Goal: Find specific page/section: Find specific page/section

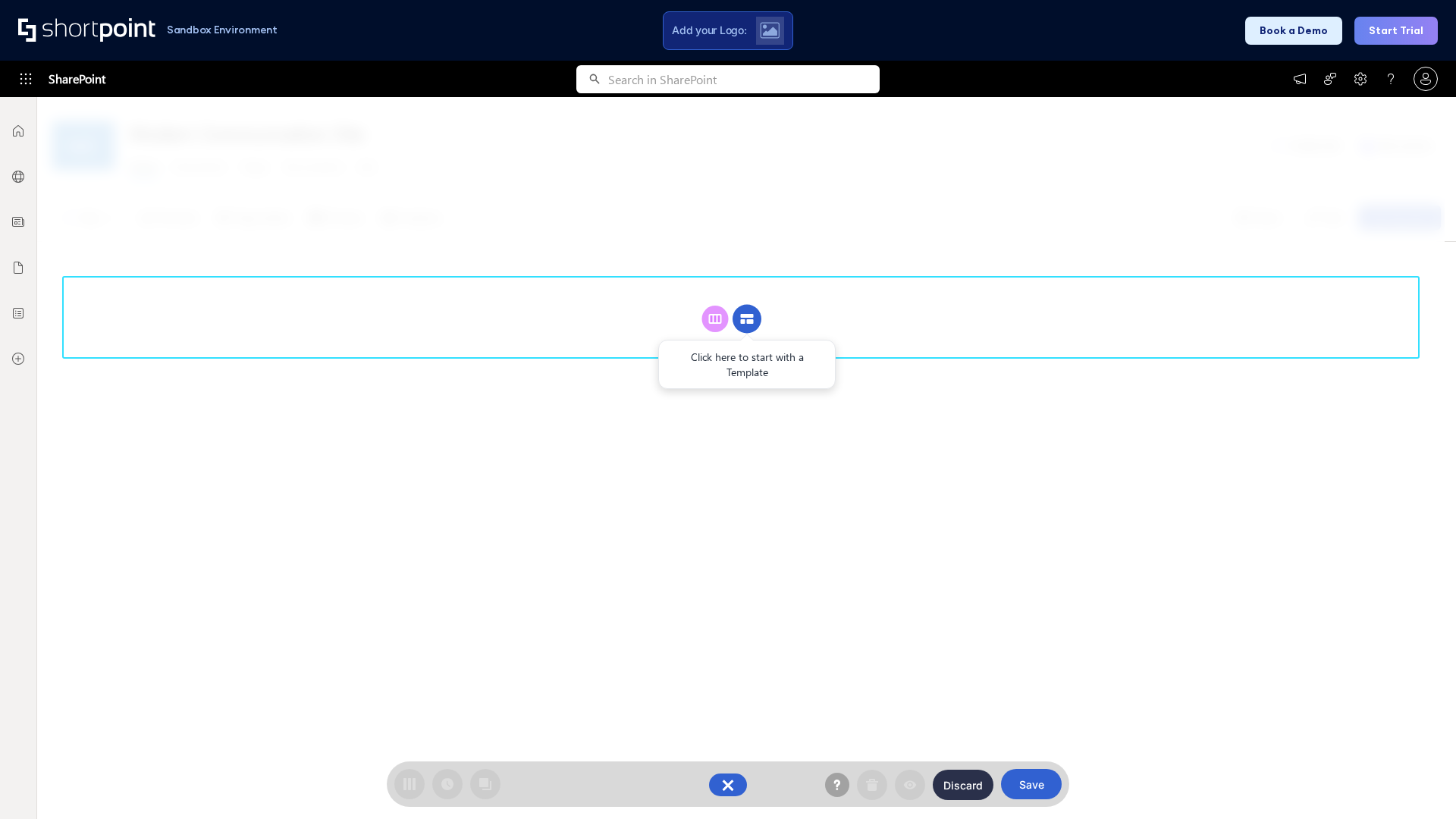
click at [746, 318] on circle at bounding box center [747, 319] width 29 height 29
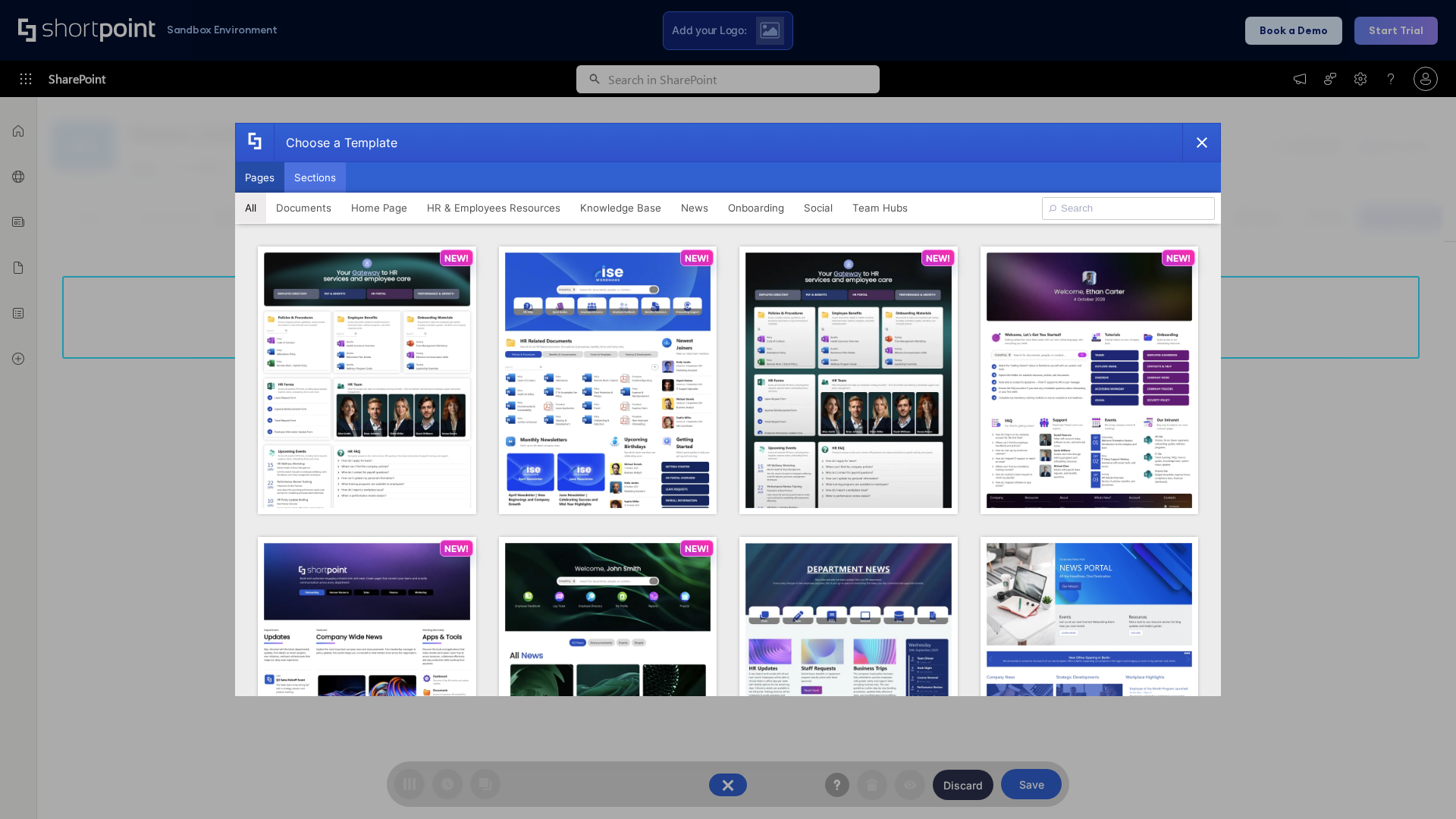
click at [314, 177] on button "Sections" at bounding box center [315, 177] width 62 height 30
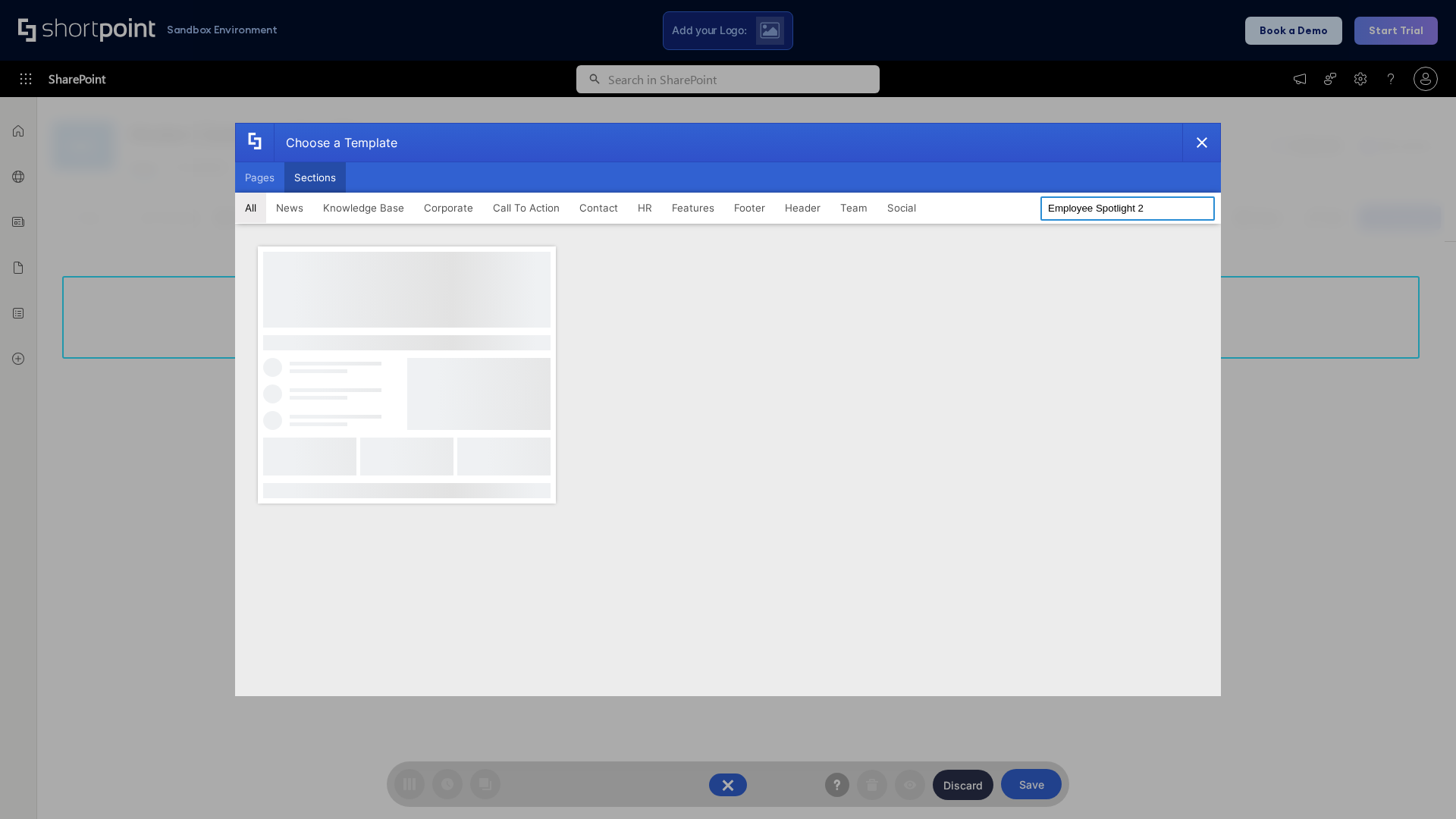
type input "Employee Spotlight 2"
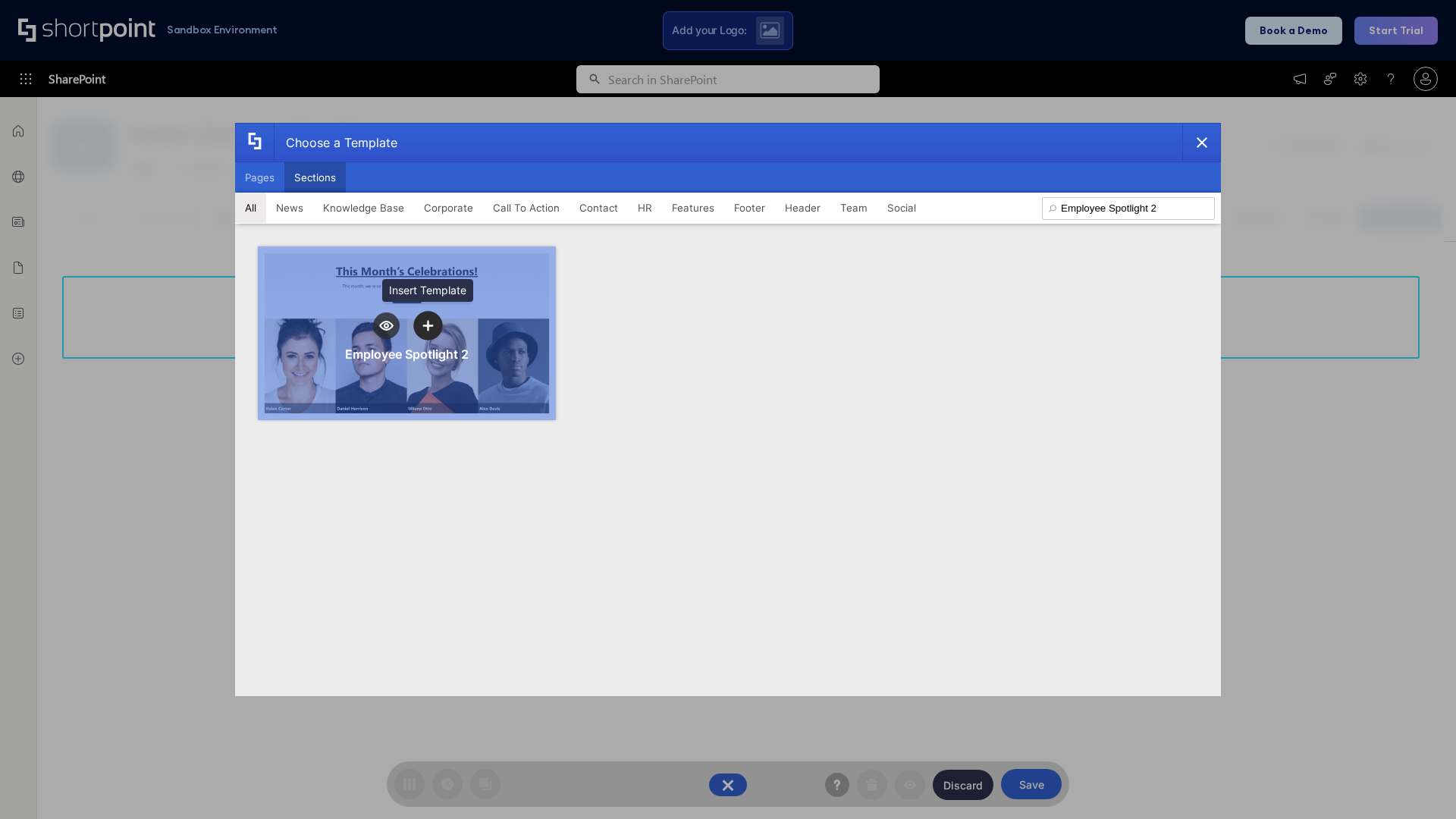
click at [427, 325] on icon "template selector" at bounding box center [427, 325] width 11 height 11
